Goal: Task Accomplishment & Management: Use online tool/utility

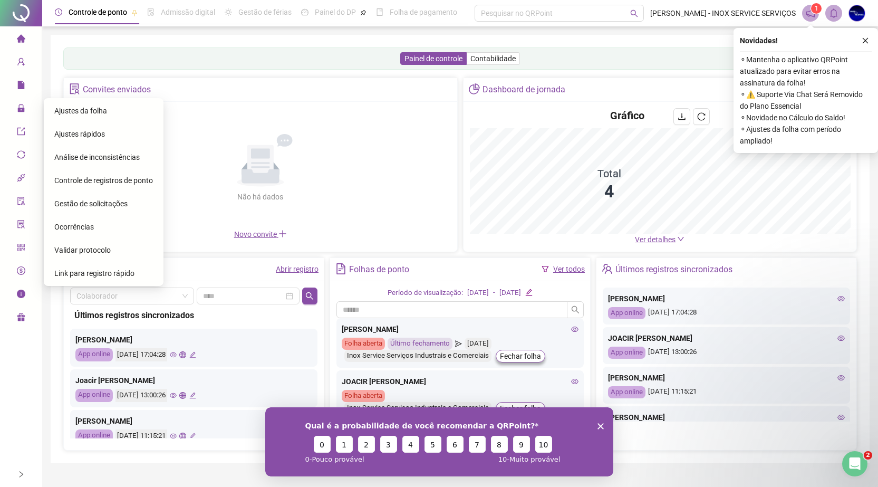
click at [82, 112] on span "Ajustes da folha" at bounding box center [80, 111] width 53 height 8
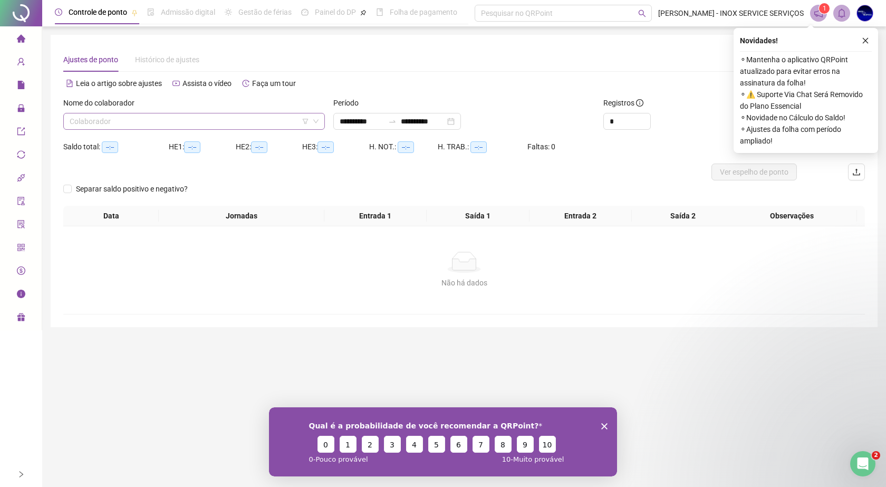
click at [98, 121] on input "search" at bounding box center [190, 121] width 240 height 16
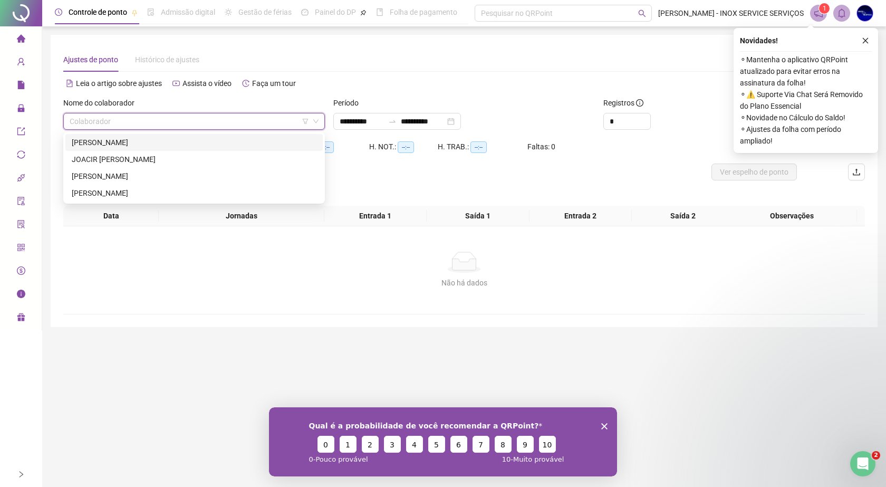
click at [140, 140] on div "[PERSON_NAME]" at bounding box center [194, 143] width 245 height 12
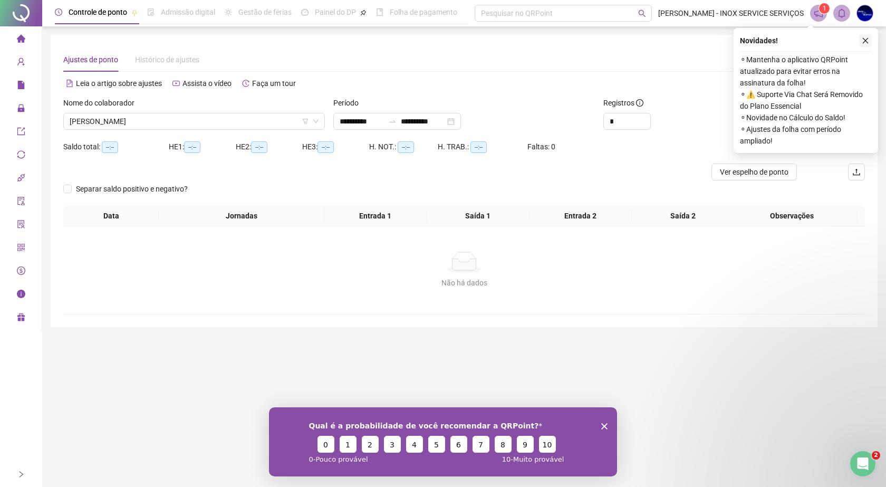
click at [865, 37] on icon "close" at bounding box center [865, 40] width 7 height 7
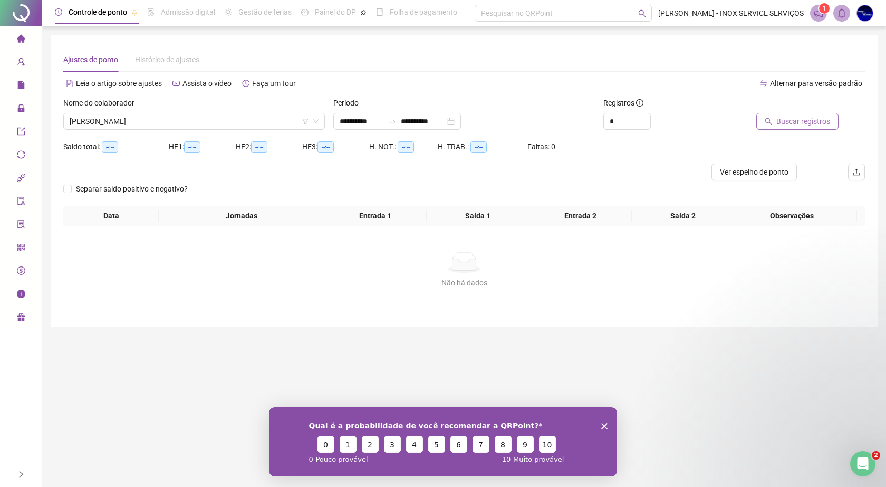
click at [798, 121] on span "Buscar registros" at bounding box center [804, 122] width 54 height 12
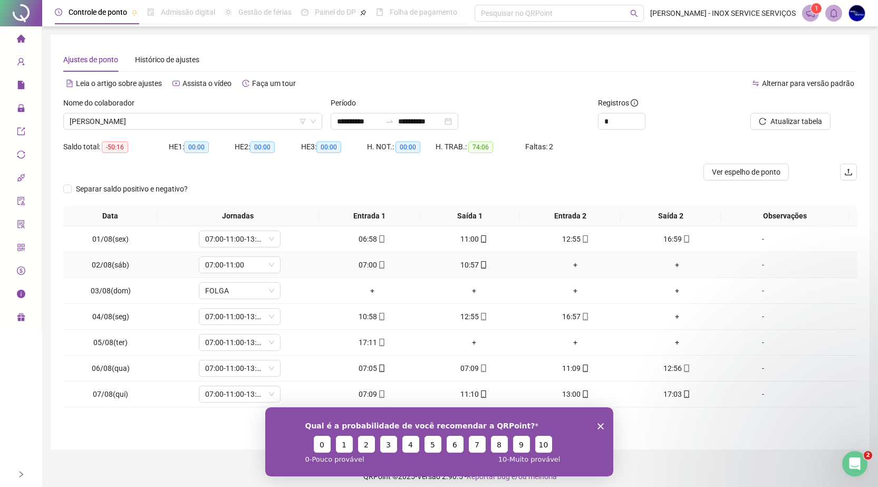
scroll to position [8, 0]
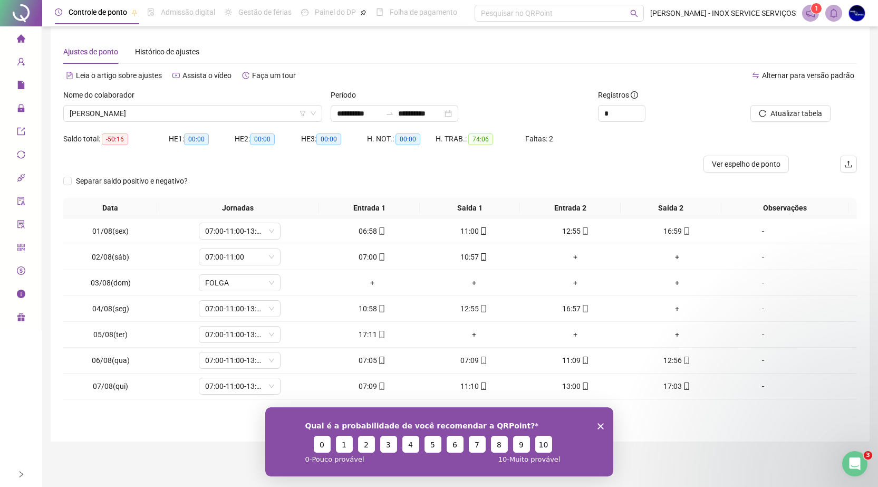
click at [601, 425] on polygon "Encerrar pesquisa" at bounding box center [600, 426] width 6 height 6
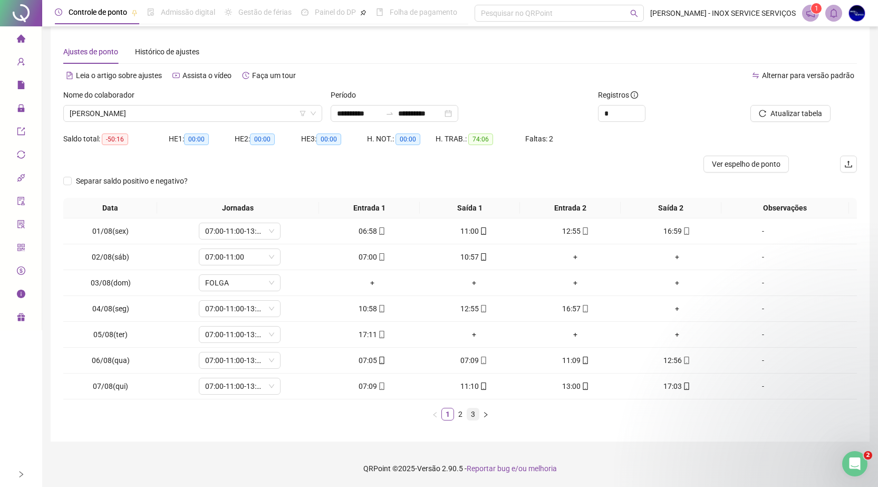
click at [472, 413] on link "3" at bounding box center [473, 414] width 12 height 12
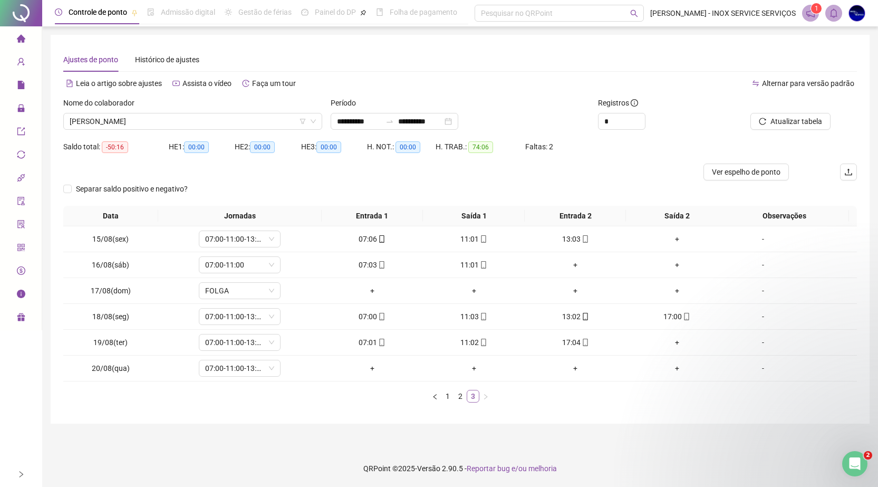
scroll to position [0, 0]
click at [375, 369] on div "+" at bounding box center [376, 368] width 94 height 12
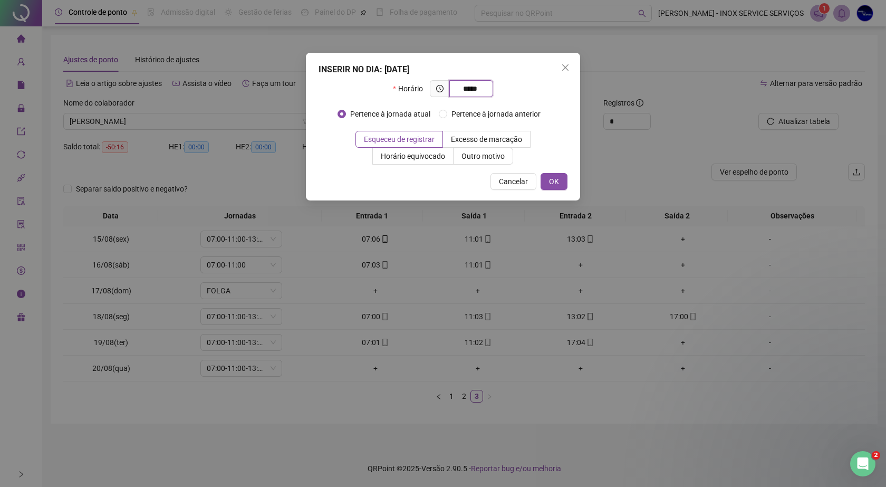
type input "*****"
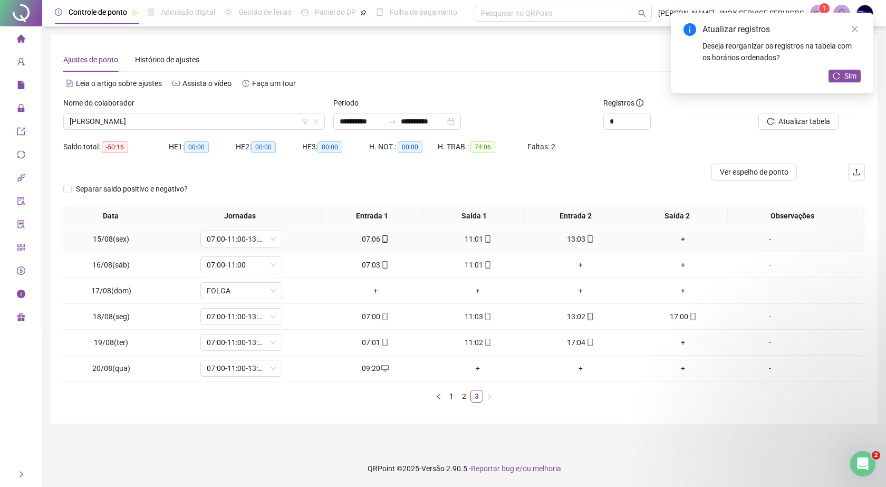
click at [677, 240] on div "+" at bounding box center [683, 239] width 94 height 12
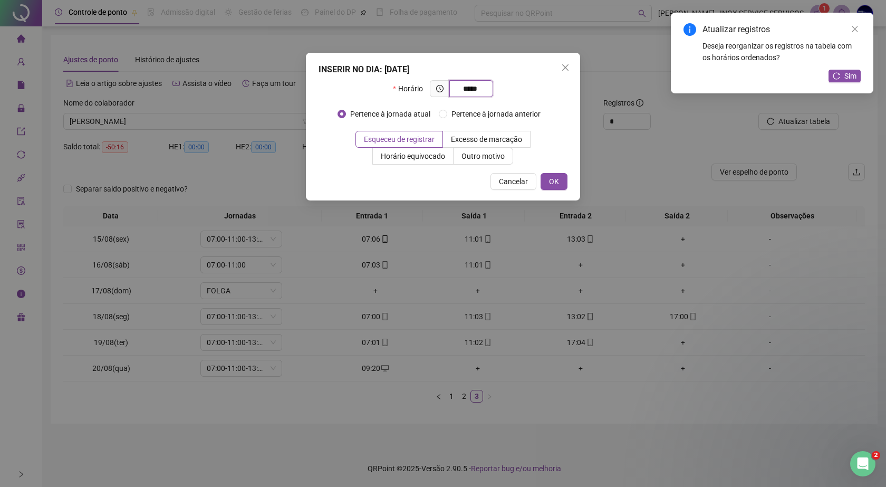
type input "*****"
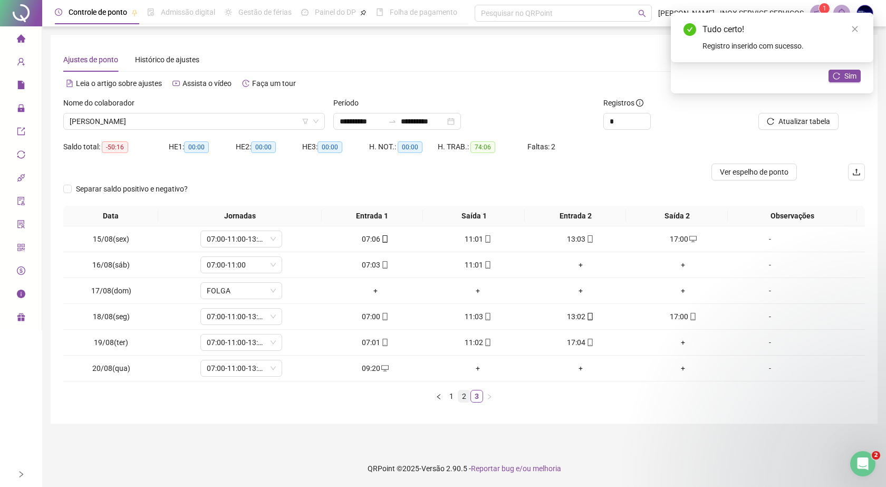
click at [463, 398] on link "2" at bounding box center [464, 396] width 12 height 12
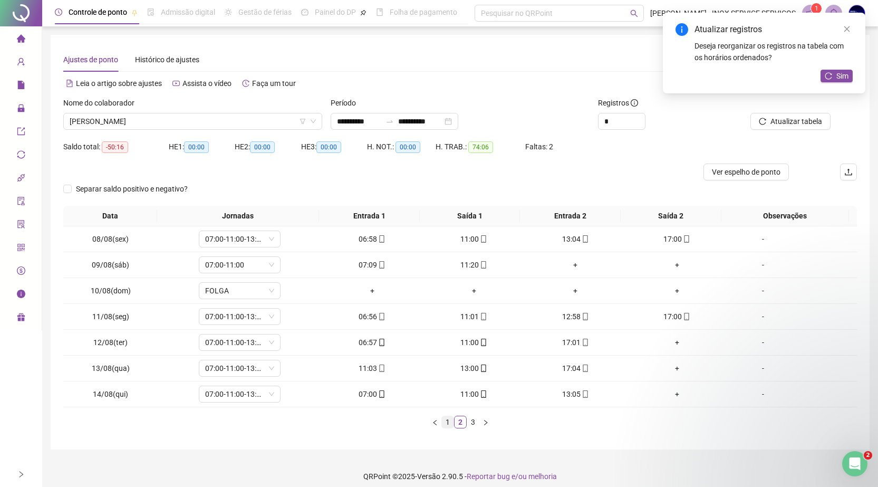
click at [450, 421] on link "1" at bounding box center [448, 422] width 12 height 12
